Goal: Information Seeking & Learning: Learn about a topic

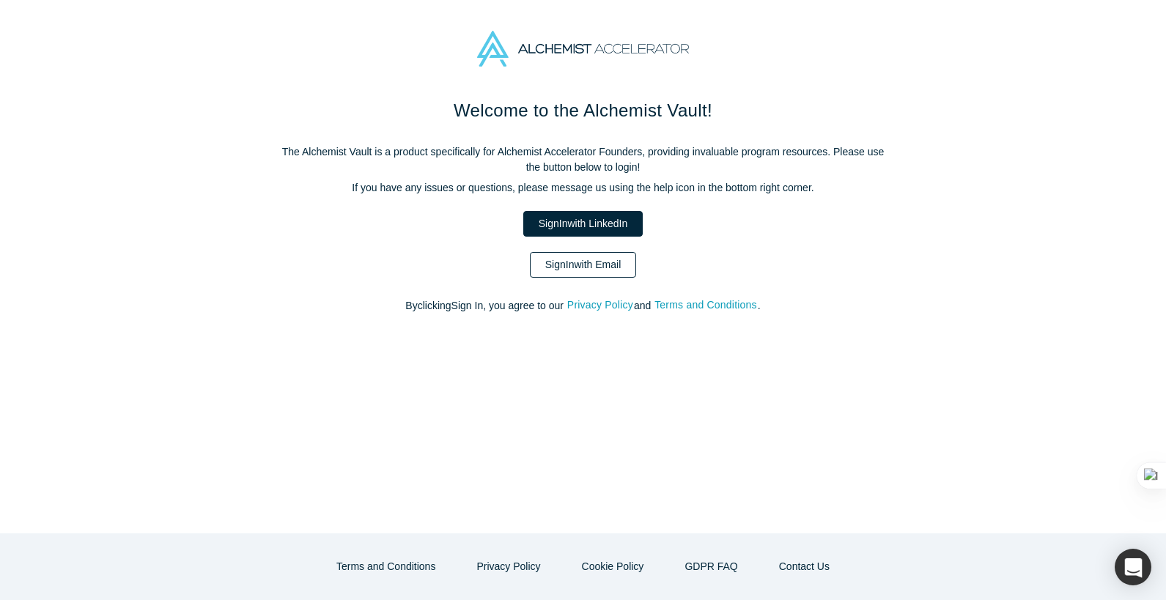
click at [591, 264] on link "Sign In with Email" at bounding box center [583, 265] width 107 height 26
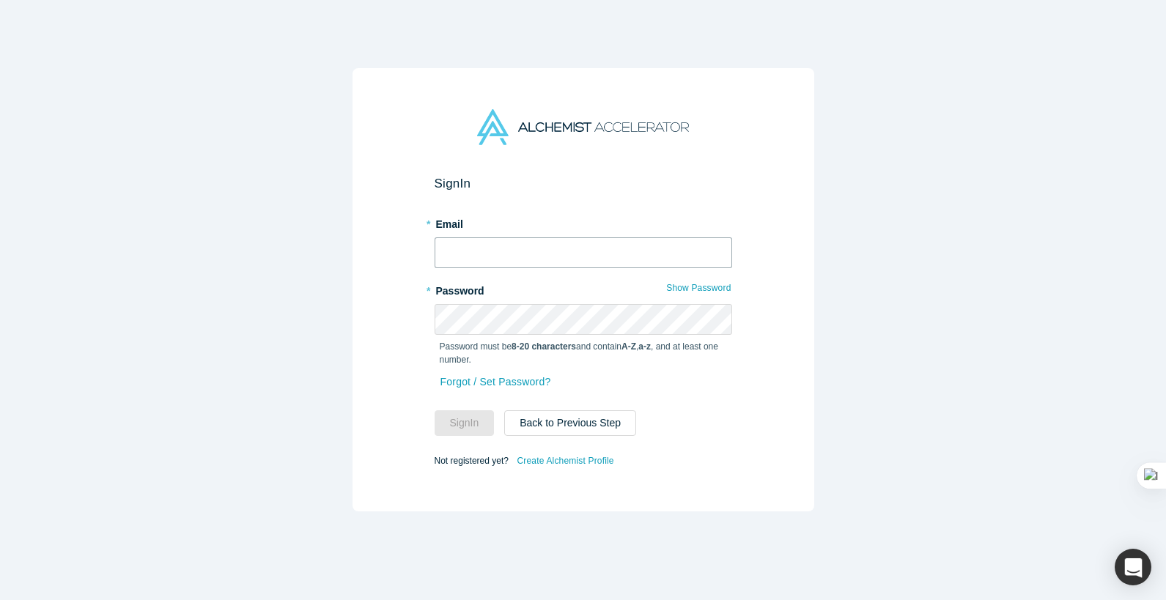
type input "[EMAIL_ADDRESS][DOMAIN_NAME]"
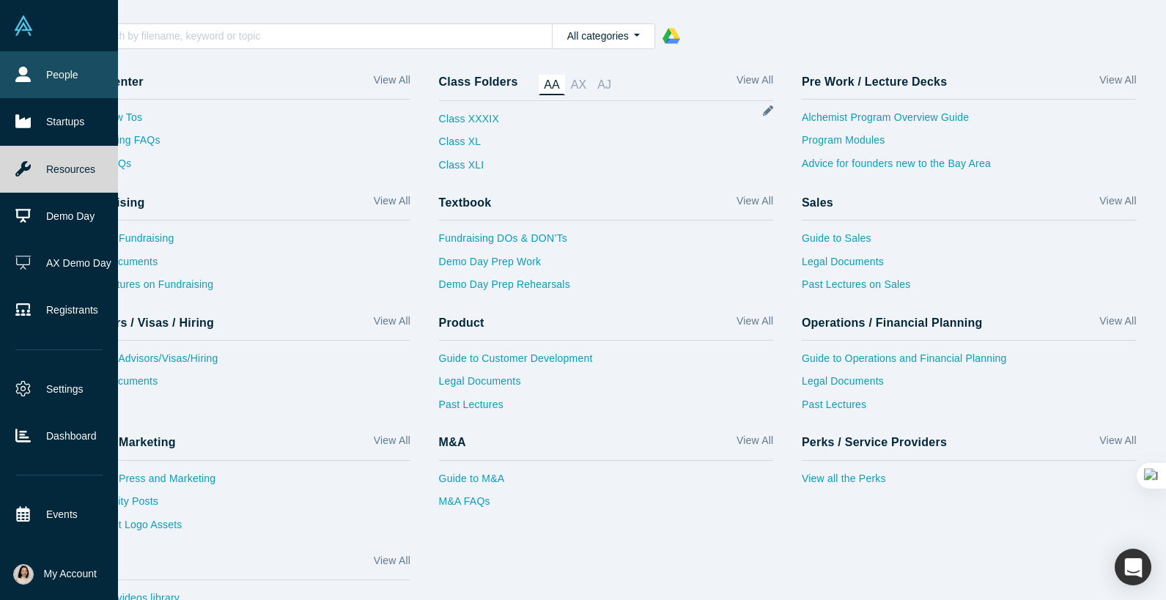
click at [34, 73] on link "People" at bounding box center [59, 74] width 118 height 47
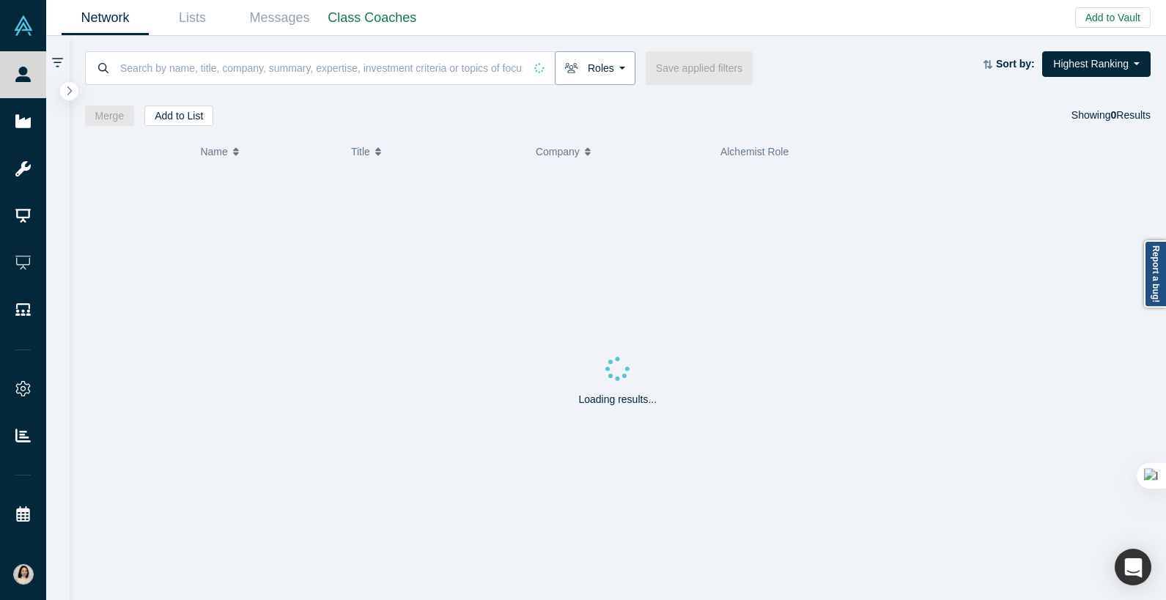
click at [606, 80] on button "Roles" at bounding box center [595, 68] width 81 height 34
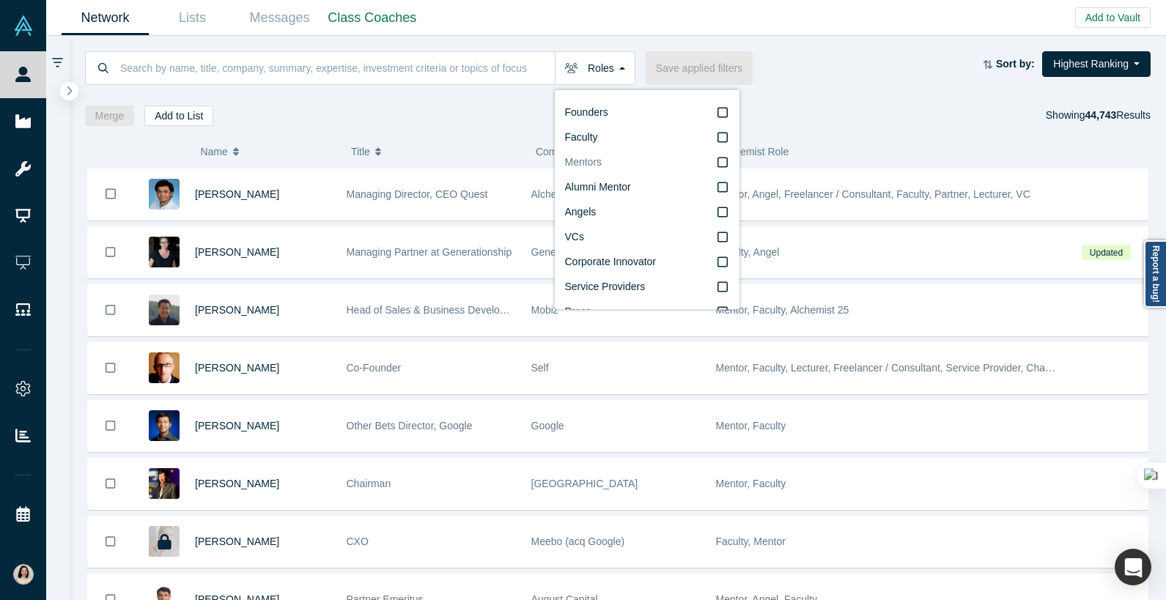
click at [616, 163] on label "Mentors" at bounding box center [647, 162] width 164 height 25
click at [0, 0] on input "Mentors" at bounding box center [0, 0] width 0 height 0
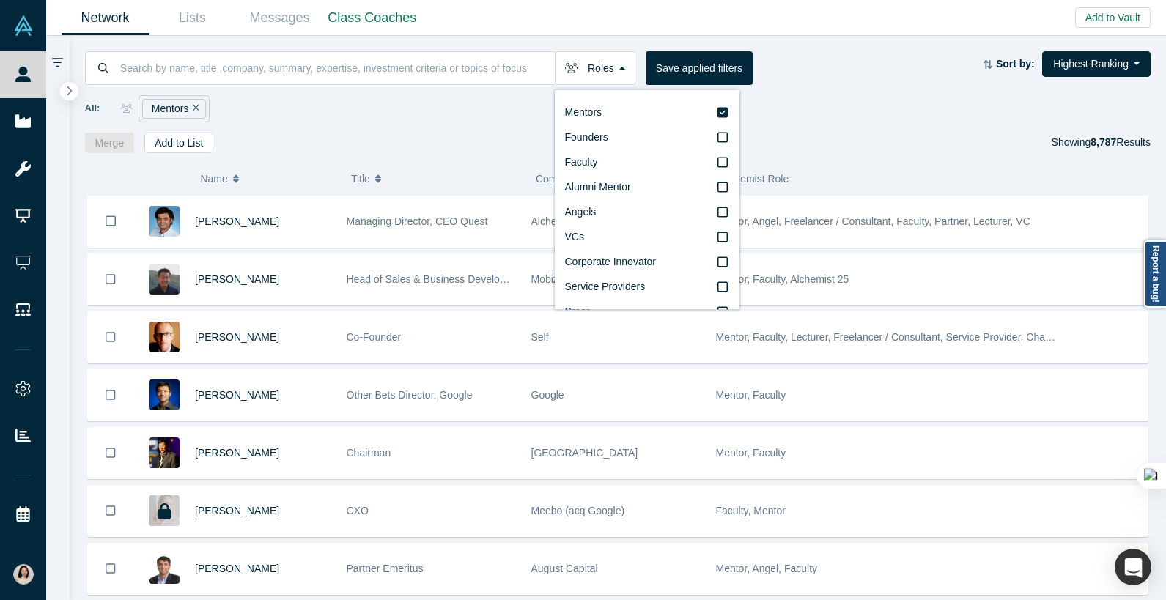
click at [833, 108] on div "All: Mentors" at bounding box center [618, 108] width 1066 height 27
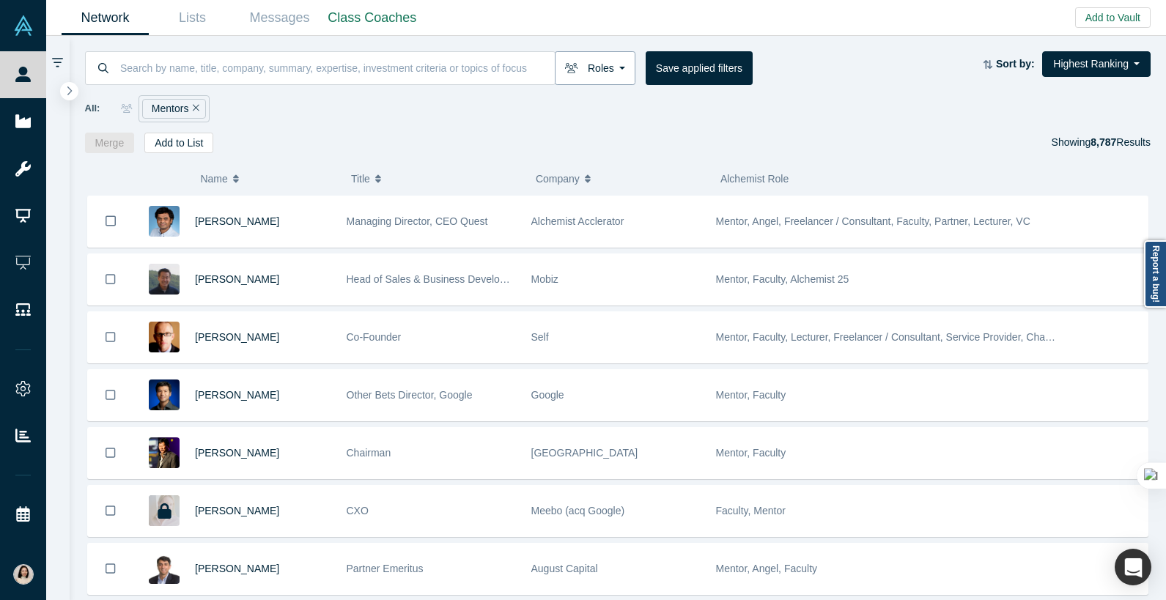
click at [593, 71] on button "Roles" at bounding box center [595, 68] width 81 height 34
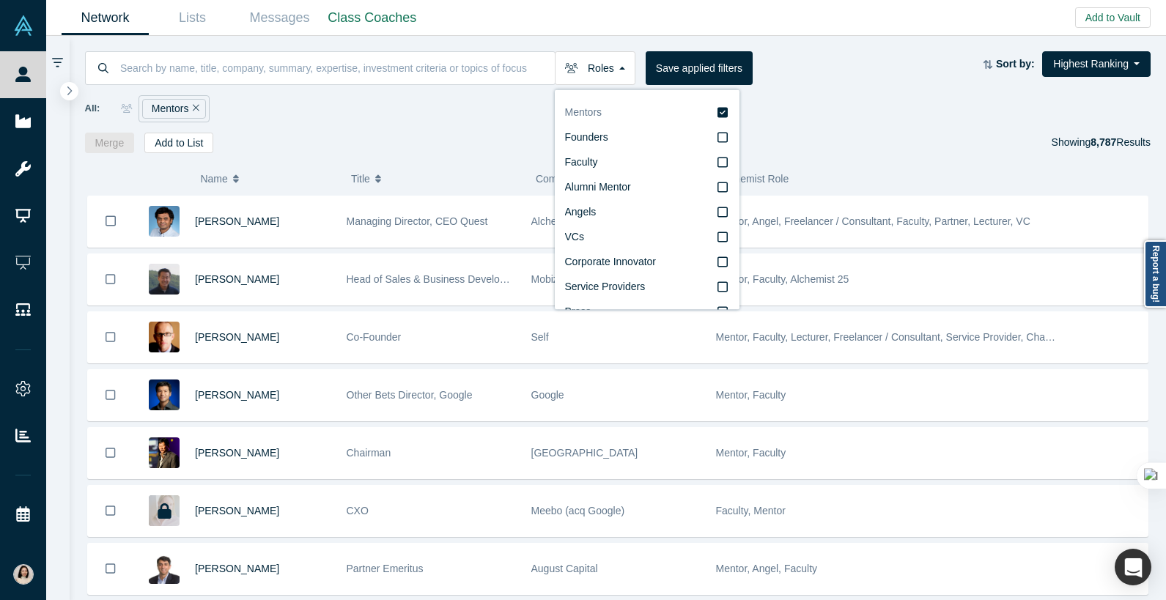
click at [716, 114] on label "Mentors" at bounding box center [647, 112] width 164 height 25
click at [0, 0] on input "Mentors" at bounding box center [0, 0] width 0 height 0
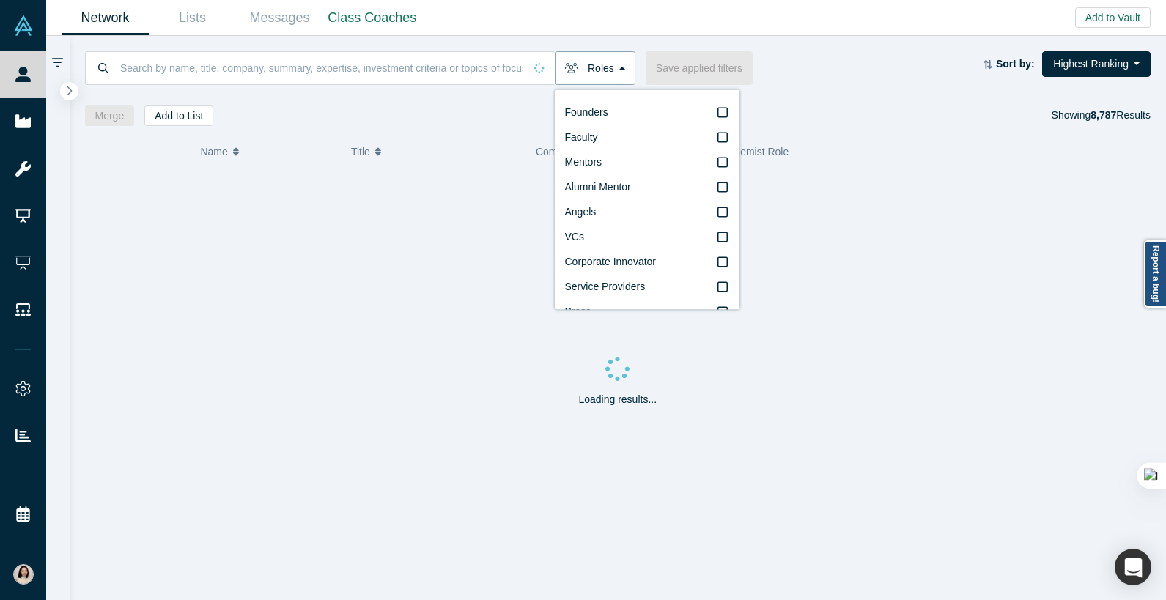
click at [596, 70] on button "Roles" at bounding box center [595, 68] width 81 height 34
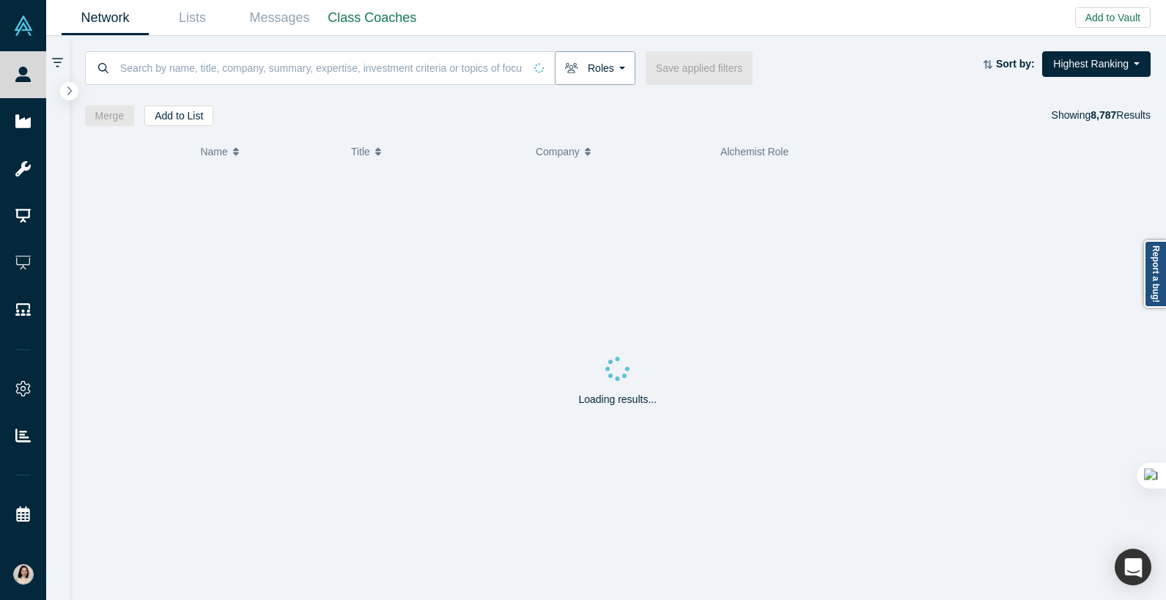
click at [599, 60] on button "Roles" at bounding box center [595, 68] width 81 height 34
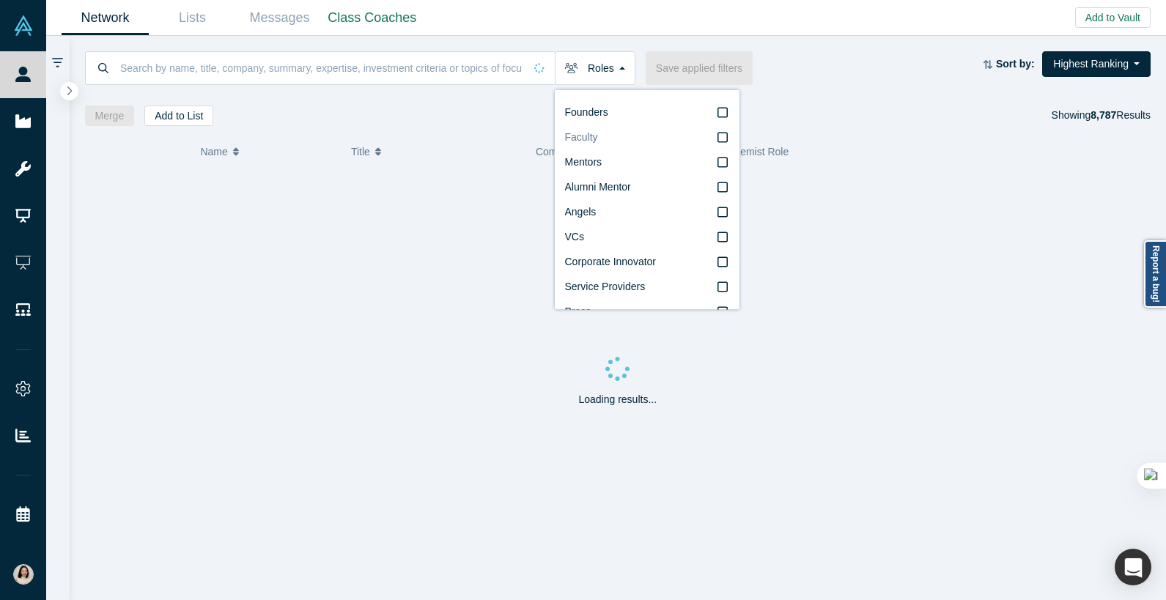
click at [650, 137] on label "Faculty" at bounding box center [647, 137] width 164 height 25
click at [0, 0] on input "Faculty" at bounding box center [0, 0] width 0 height 0
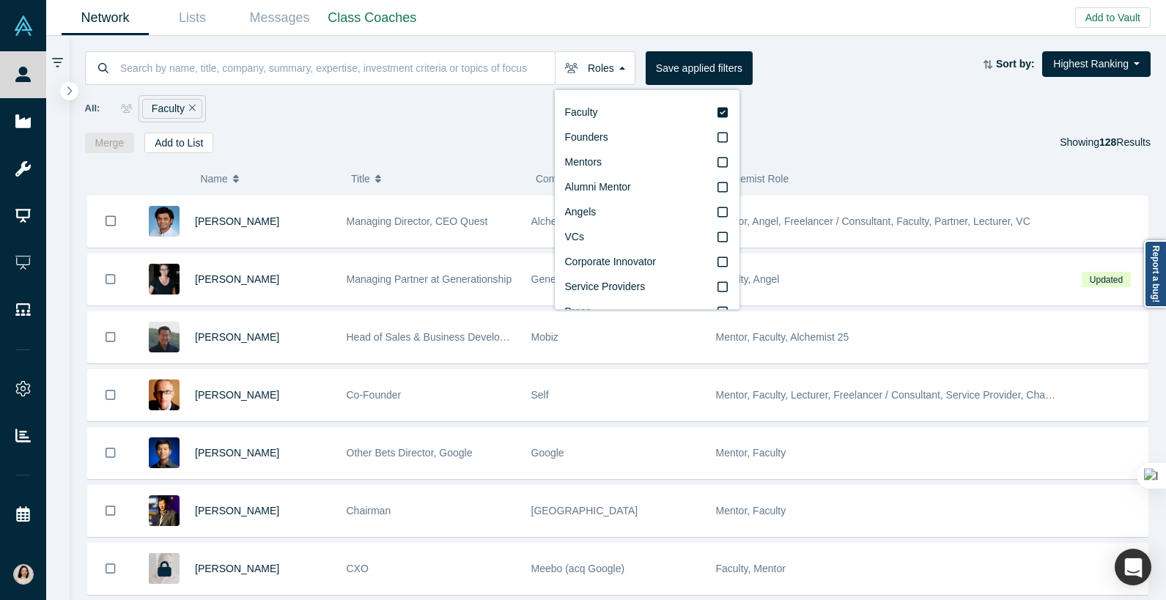
click at [870, 111] on div "All: Faculty" at bounding box center [618, 108] width 1066 height 27
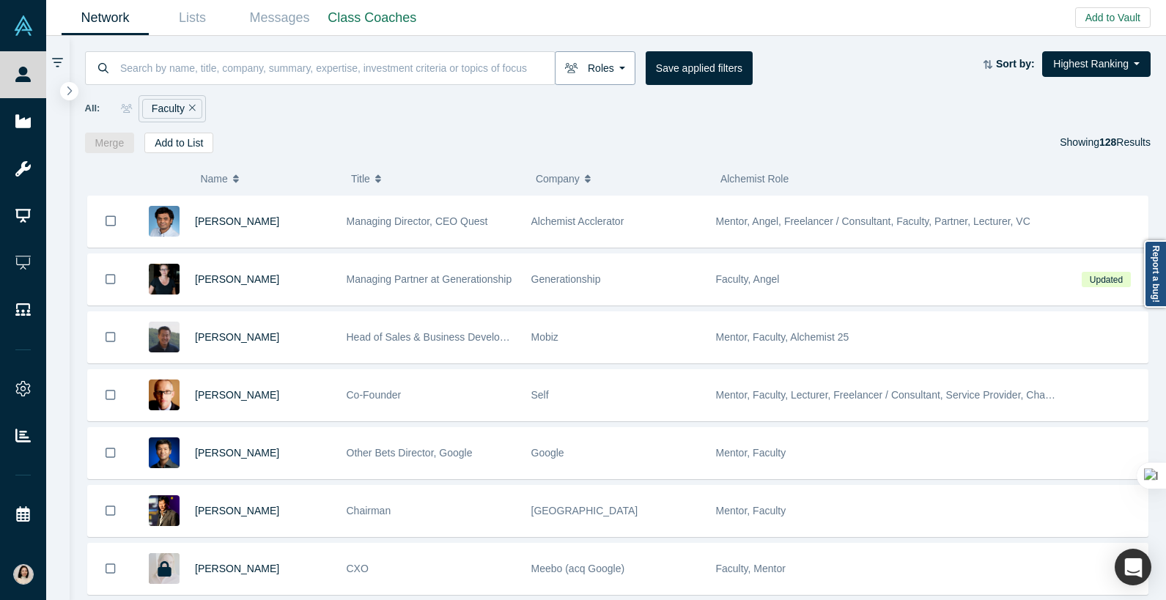
click at [598, 65] on button "Roles" at bounding box center [595, 68] width 81 height 34
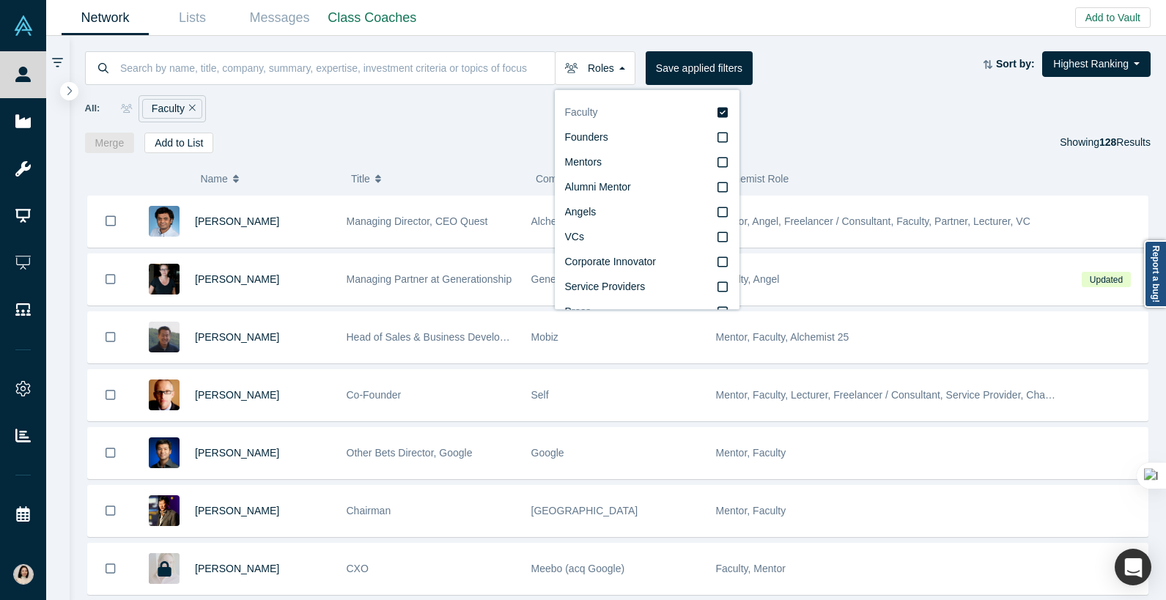
click at [692, 108] on label "Faculty" at bounding box center [647, 112] width 164 height 25
click at [0, 0] on input "Faculty" at bounding box center [0, 0] width 0 height 0
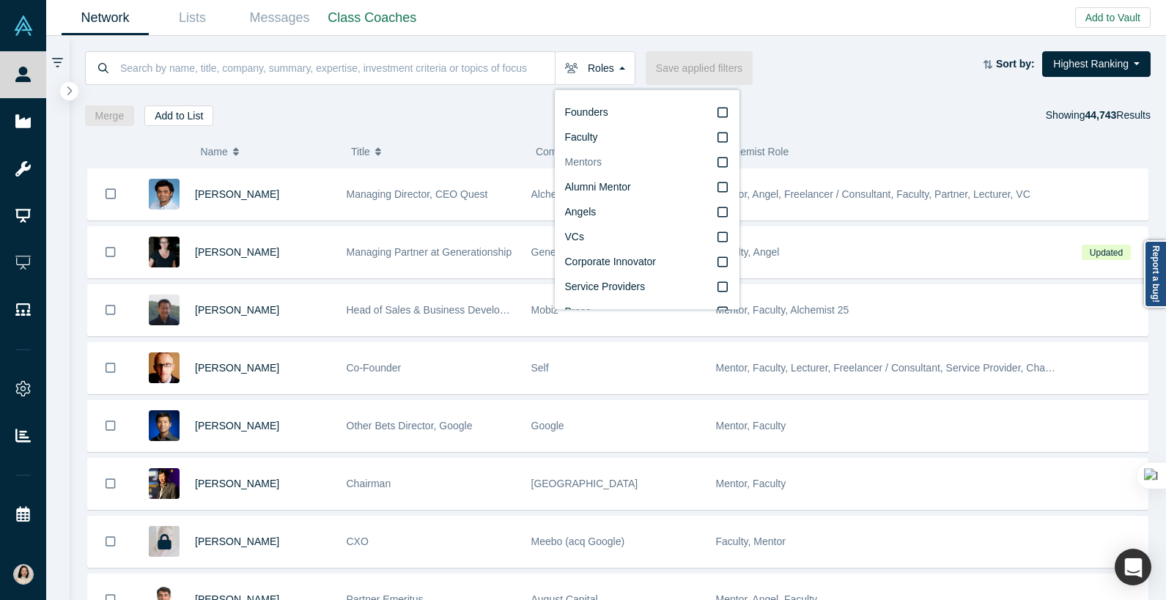
click at [711, 160] on label "Mentors" at bounding box center [647, 162] width 164 height 25
click at [0, 0] on input "Mentors" at bounding box center [0, 0] width 0 height 0
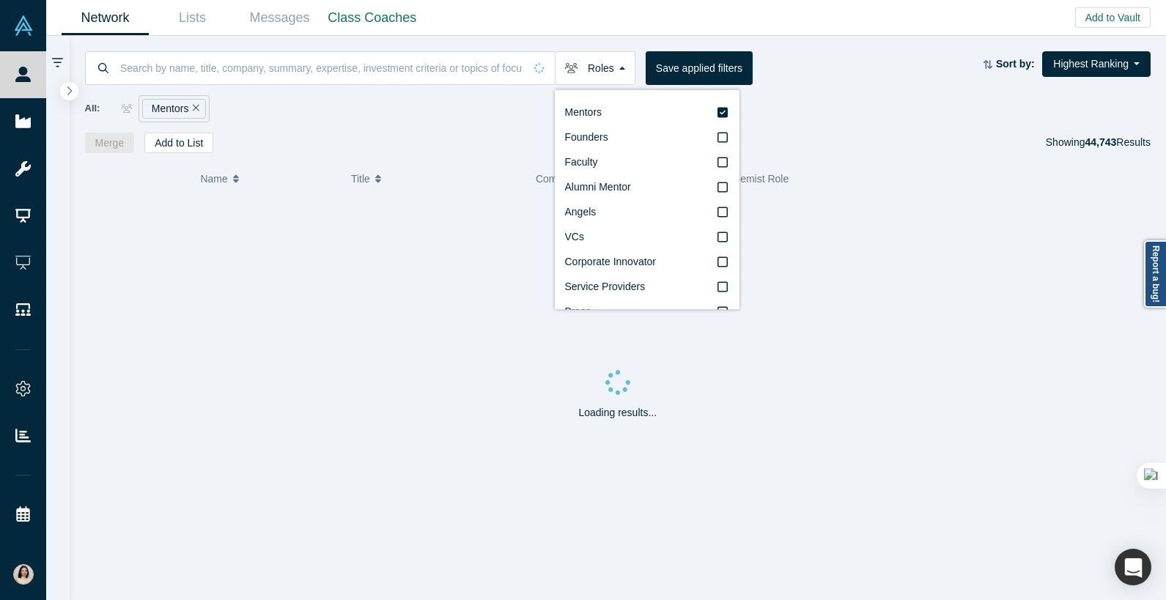
click at [309, 120] on div "All: Mentors" at bounding box center [618, 108] width 1066 height 27
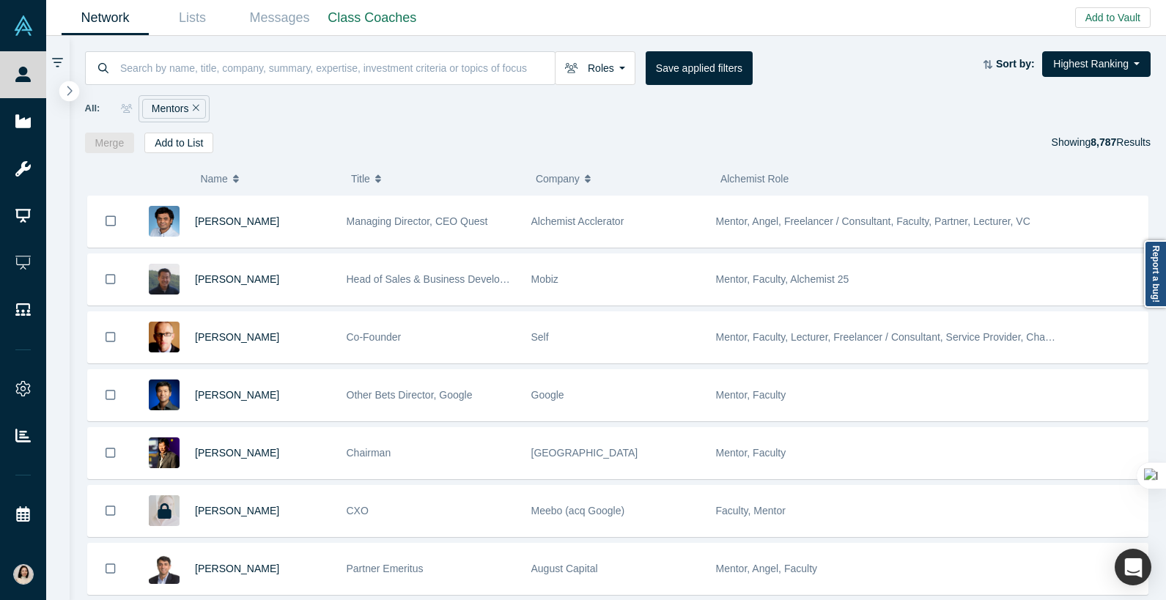
click at [72, 90] on icon "button" at bounding box center [69, 91] width 5 height 10
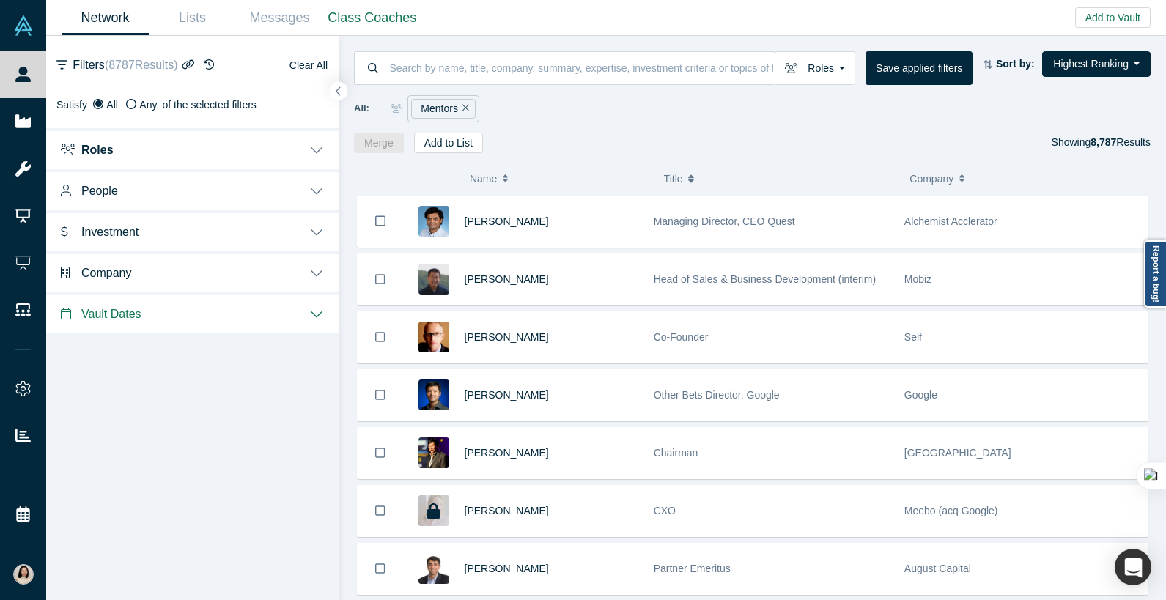
click at [209, 184] on button "People" at bounding box center [192, 189] width 292 height 41
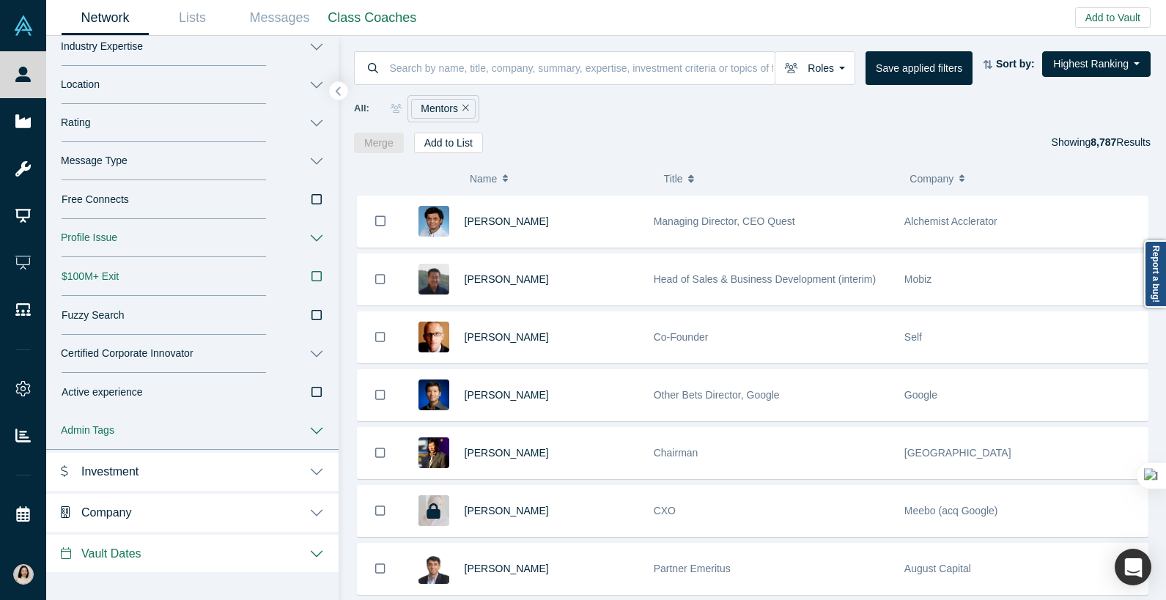
scroll to position [221, 0]
click at [312, 556] on button "Vault Dates" at bounding box center [192, 551] width 292 height 41
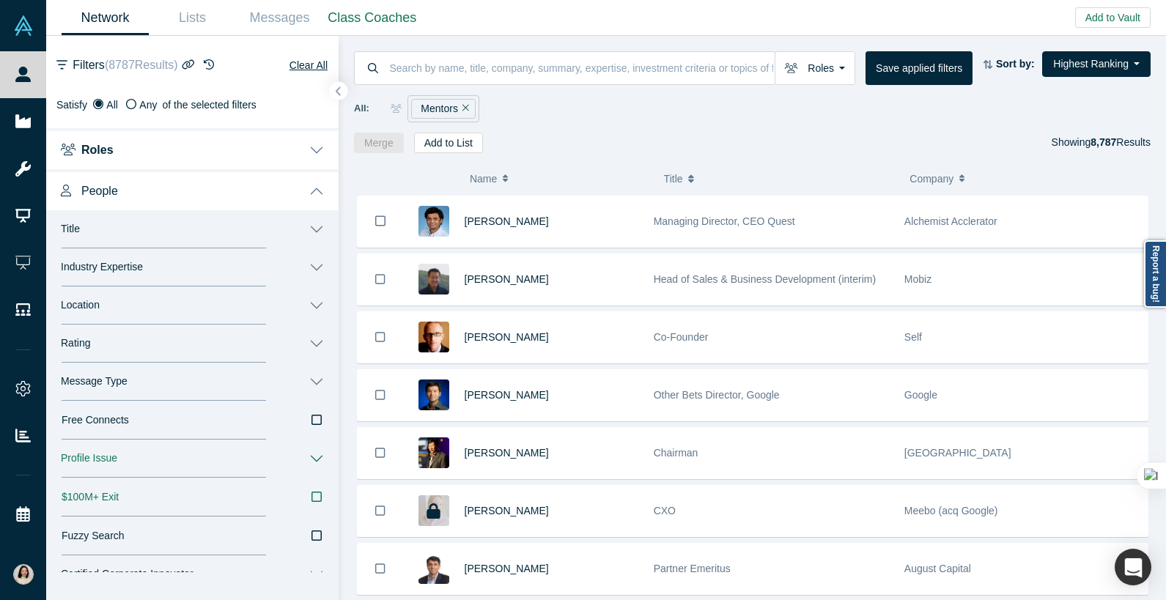
click at [321, 265] on button "Industry Expertise" at bounding box center [192, 267] width 292 height 38
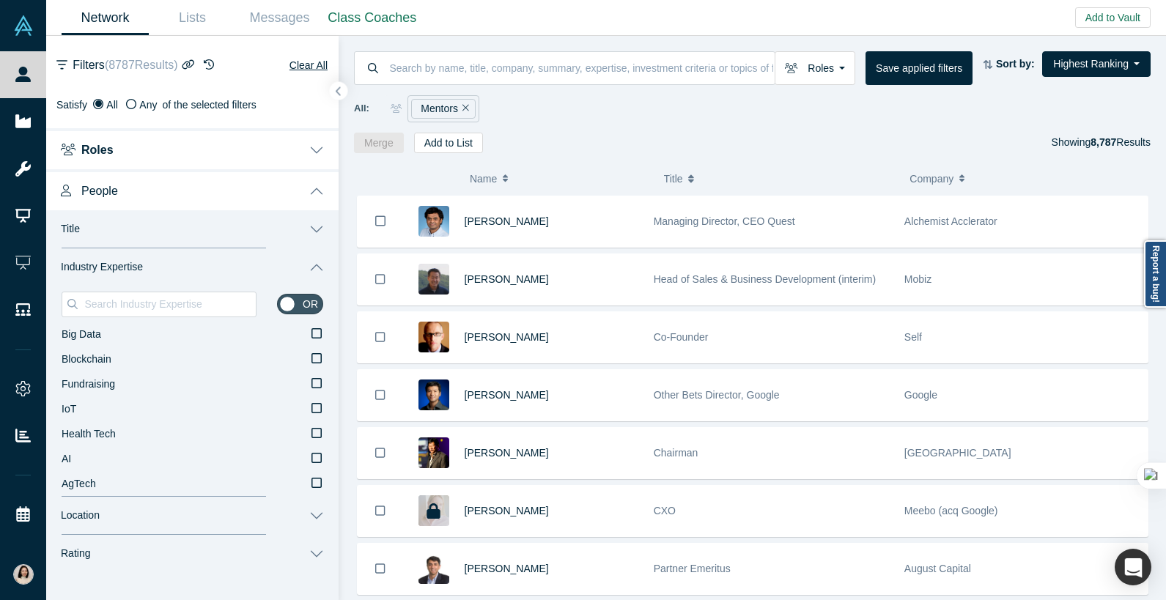
click at [317, 264] on button "Industry Expertise" at bounding box center [192, 267] width 292 height 38
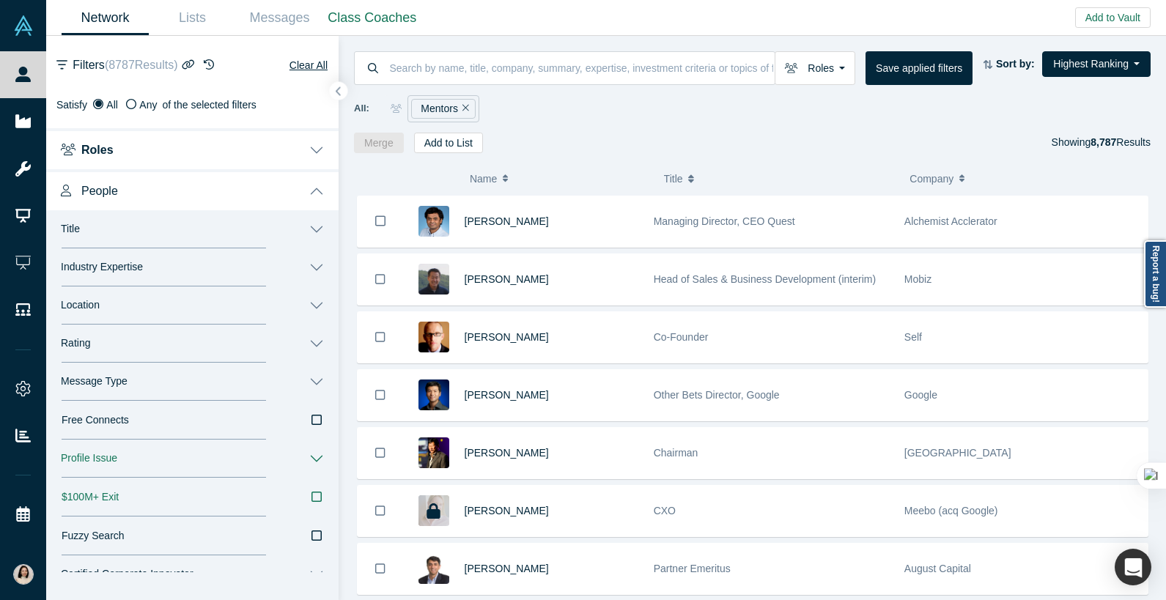
click at [306, 421] on div "Free Connects" at bounding box center [193, 419] width 262 height 15
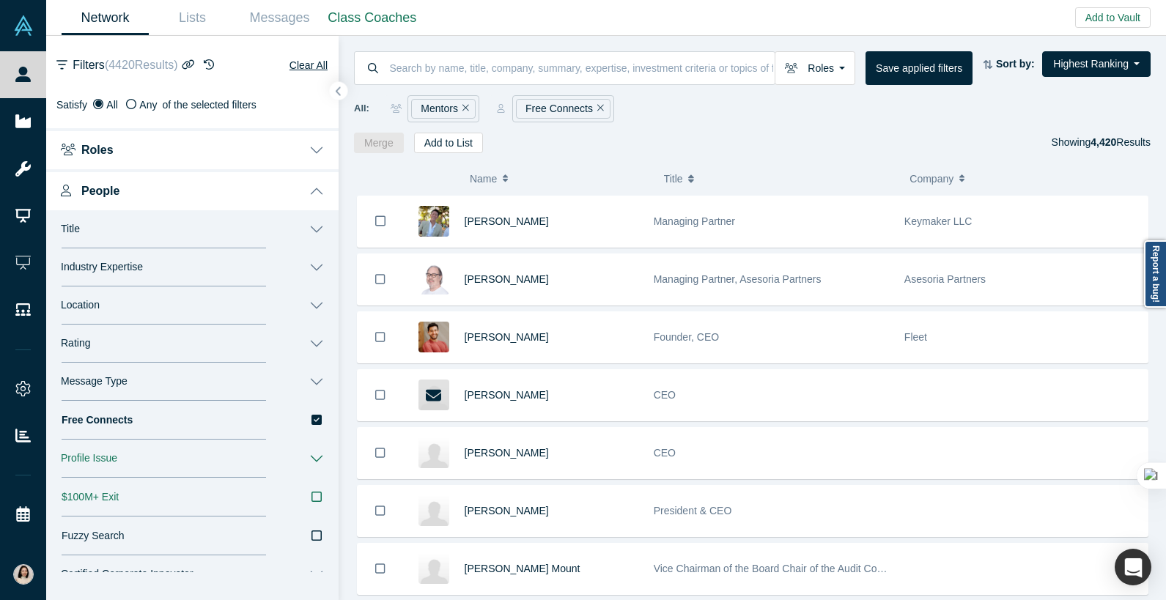
click at [719, 141] on div "Merge Add to List Showing 4,420 Results" at bounding box center [752, 143] width 796 height 21
